Goal: Transaction & Acquisition: Purchase product/service

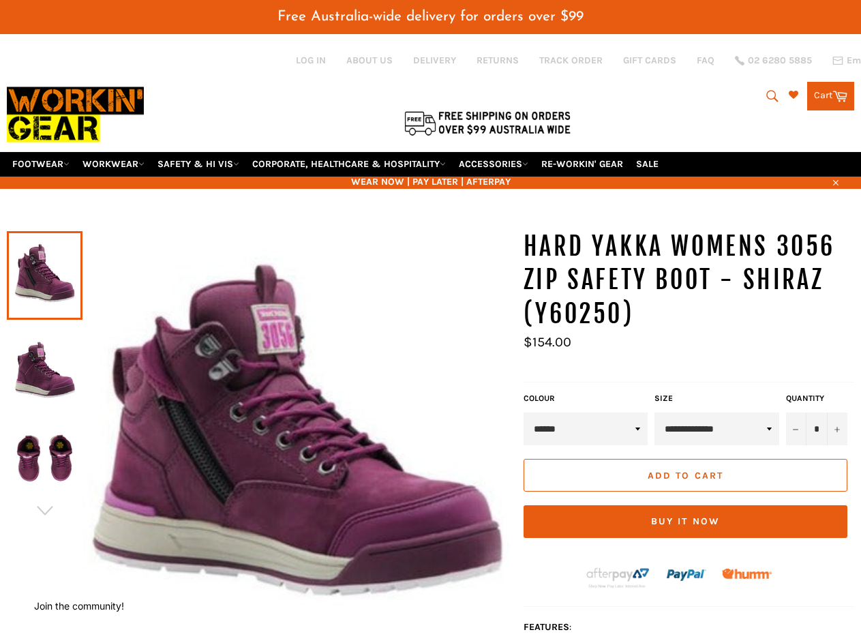
click at [430, 16] on span "Free Australia-wide delivery for orders over $99" at bounding box center [430, 17] width 306 height 14
click at [768, 96] on icon "submit" at bounding box center [772, 96] width 15 height 15
click at [834, 181] on icon "button" at bounding box center [835, 182] width 5 height 5
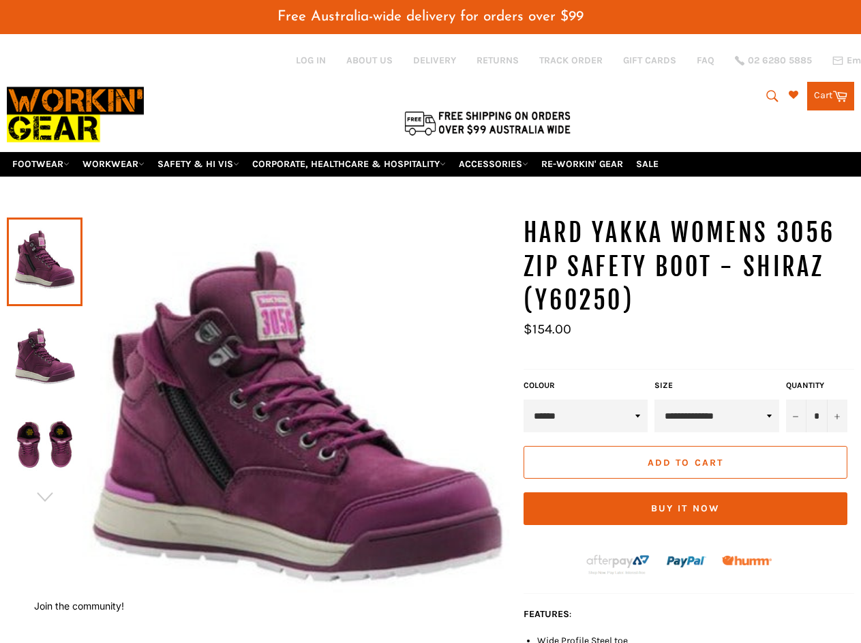
click at [44, 216] on div at bounding box center [45, 261] width 76 height 91
click at [44, 510] on div at bounding box center [258, 438] width 503 height 444
click at [816, 429] on input "*" at bounding box center [816, 415] width 61 height 33
click at [796, 429] on button "−" at bounding box center [796, 415] width 20 height 33
click at [837, 429] on button "+" at bounding box center [837, 415] width 20 height 33
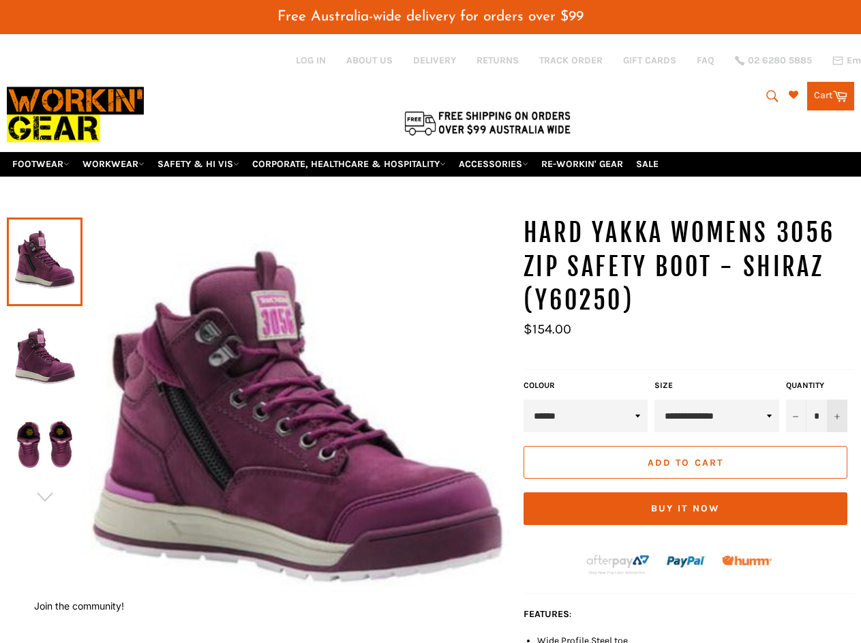
type input "*"
click at [685, 475] on button "Add to Cart" at bounding box center [685, 462] width 324 height 33
click at [685, 521] on button "Buy it now" at bounding box center [685, 508] width 324 height 33
